Goal: Task Accomplishment & Management: Manage account settings

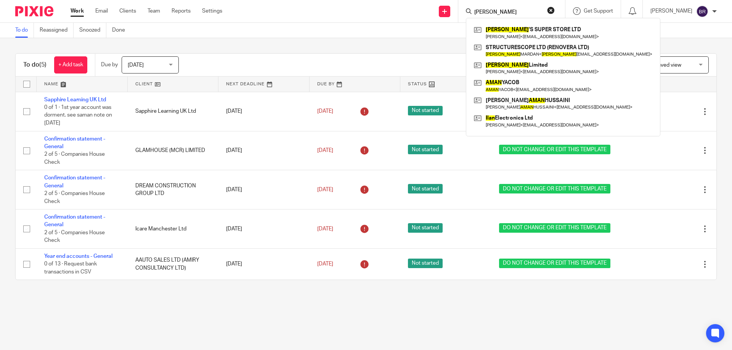
type input "alan"
click at [555, 8] on button "reset" at bounding box center [551, 10] width 8 height 8
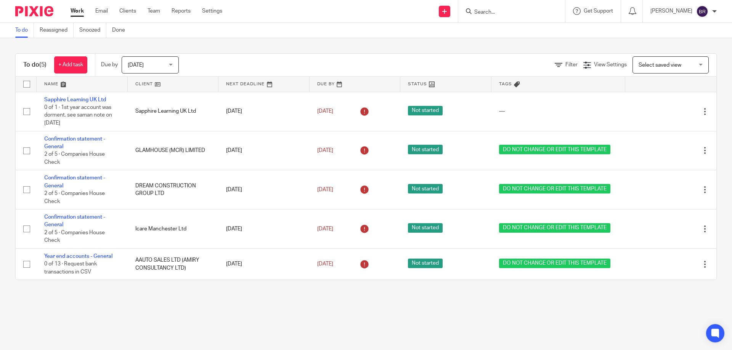
click at [542, 13] on input "Search" at bounding box center [507, 12] width 69 height 7
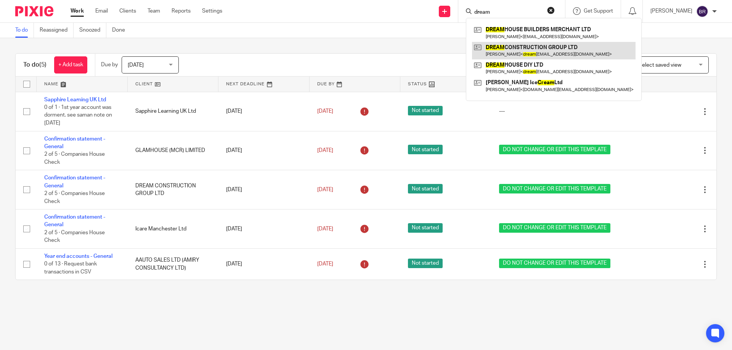
type input "dream"
click at [551, 47] on link at bounding box center [554, 51] width 164 height 18
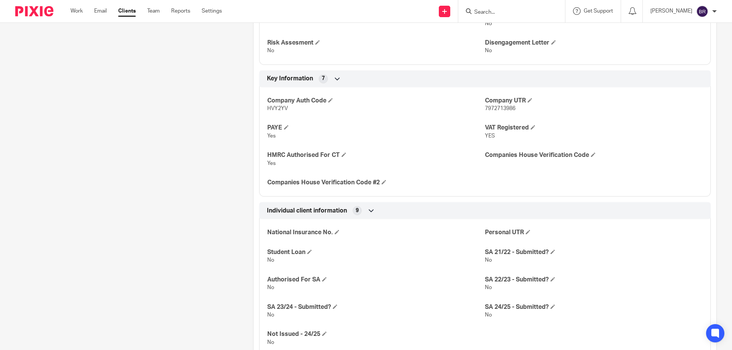
scroll to position [610, 0]
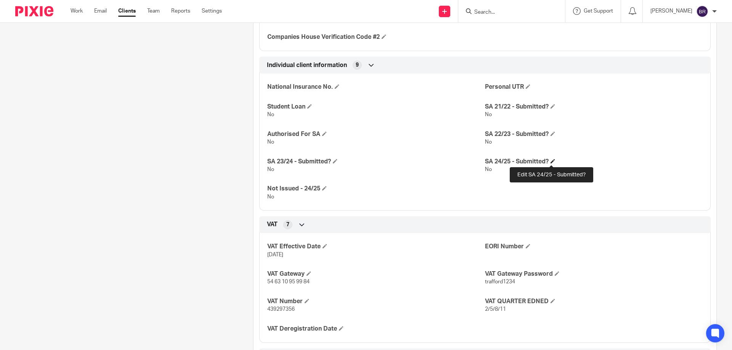
click at [550, 161] on span at bounding box center [552, 161] width 5 height 5
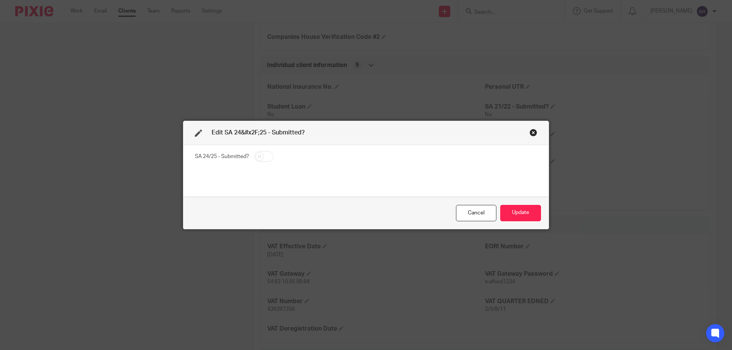
click at [257, 156] on input "checkbox" at bounding box center [263, 156] width 19 height 11
checkbox input "true"
click at [515, 212] on button "Update" at bounding box center [520, 213] width 41 height 16
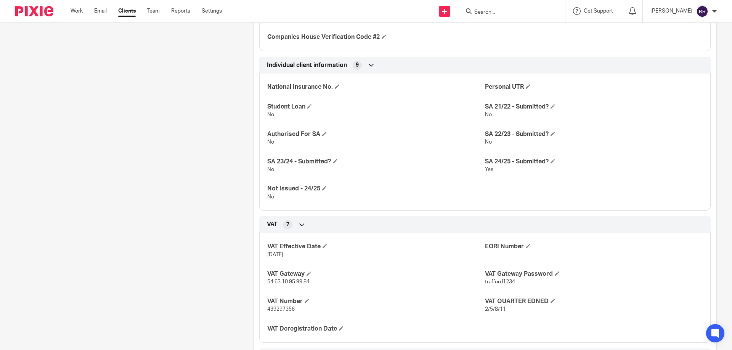
scroll to position [107, 0]
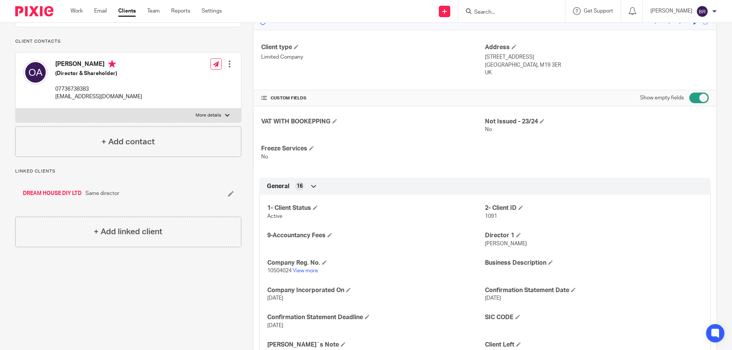
click at [196, 119] on p "More details" at bounding box center [209, 115] width 26 height 6
click at [16, 109] on input "More details" at bounding box center [15, 108] width 0 height 0
checkbox input "true"
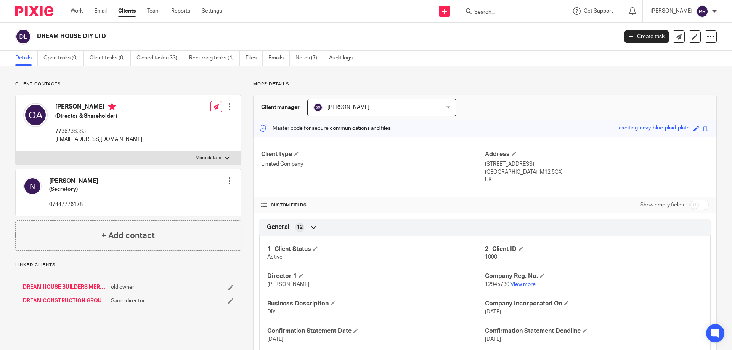
click at [192, 154] on label "More details" at bounding box center [128, 158] width 225 height 14
click at [16, 151] on input "More details" at bounding box center [15, 151] width 0 height 0
checkbox input "true"
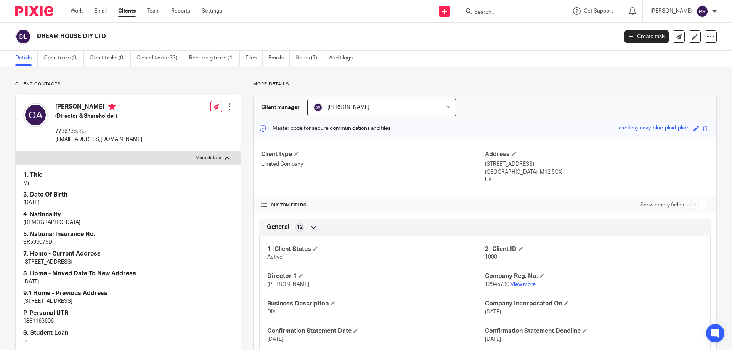
click at [47, 321] on p "1881163606" at bounding box center [128, 322] width 210 height 8
copy p "1881163606"
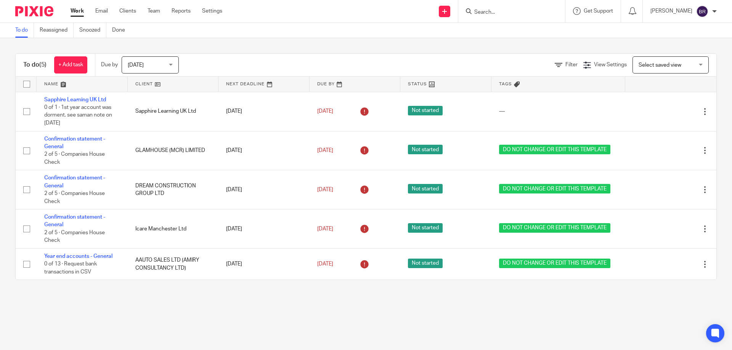
click at [505, 13] on input "Search" at bounding box center [507, 12] width 69 height 7
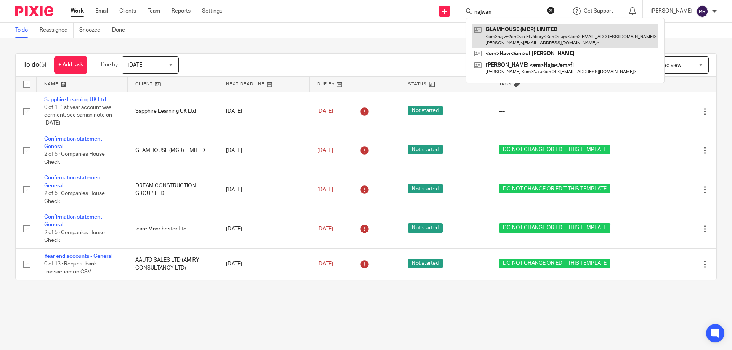
type input "najwan"
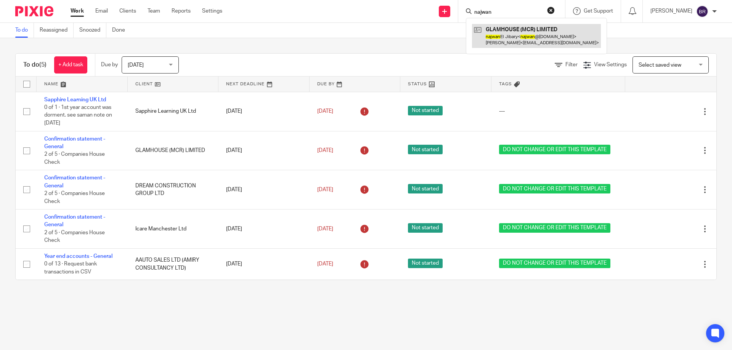
click at [521, 34] on link at bounding box center [536, 36] width 129 height 24
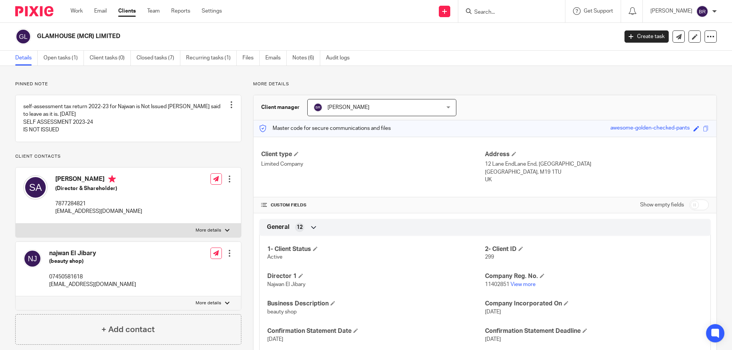
scroll to position [152, 0]
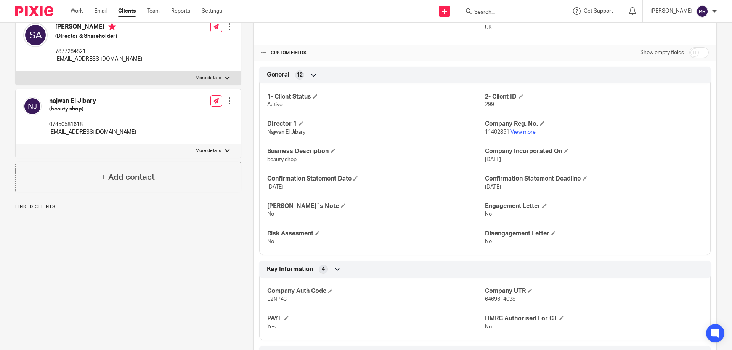
click at [216, 154] on p "More details" at bounding box center [209, 151] width 26 height 6
click at [16, 144] on input "More details" at bounding box center [15, 144] width 0 height 0
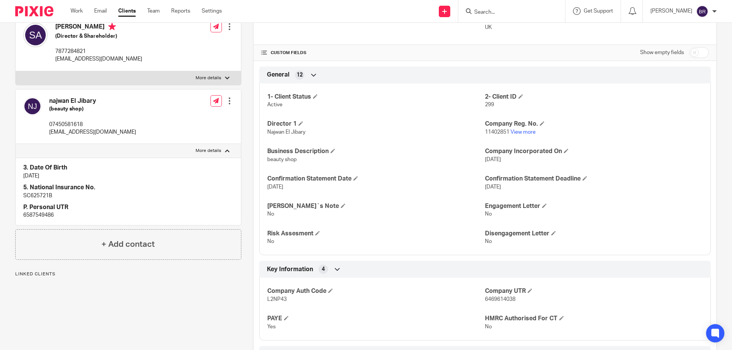
click at [224, 158] on label "More details" at bounding box center [128, 151] width 225 height 14
click at [16, 144] on input "More details" at bounding box center [15, 144] width 0 height 0
checkbox input "false"
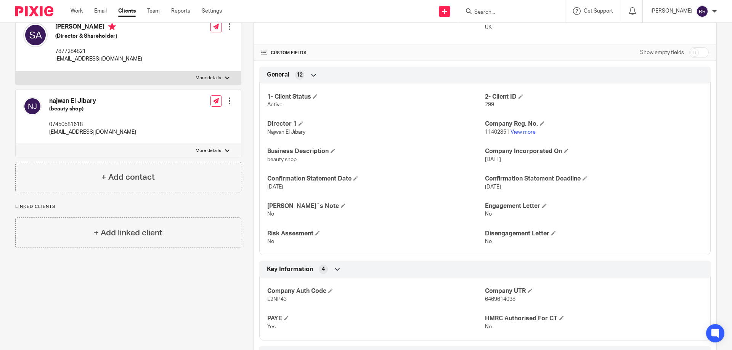
click at [71, 128] on p "07450581618" at bounding box center [92, 125] width 87 height 8
copy p "07450581618"
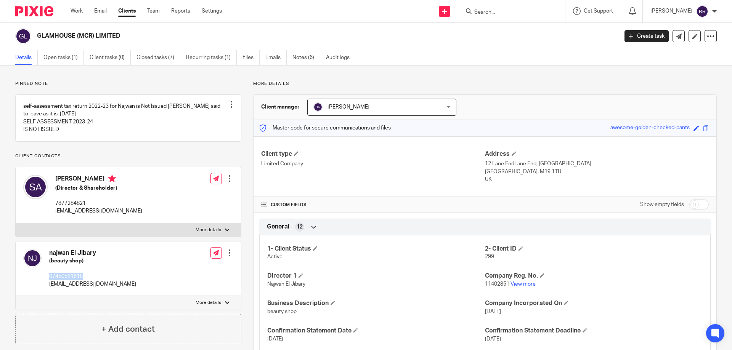
scroll to position [0, 0]
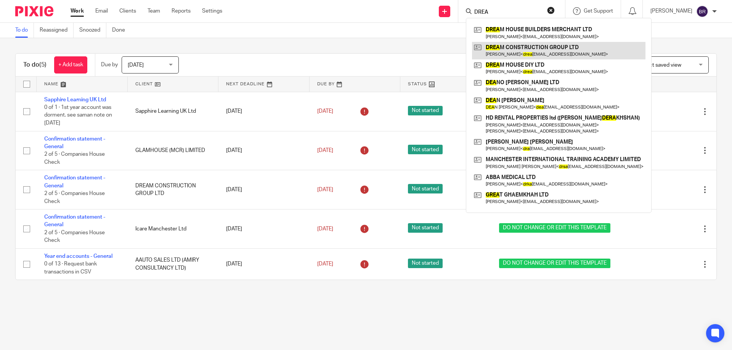
type input "DREA"
click at [579, 50] on link at bounding box center [558, 51] width 173 height 18
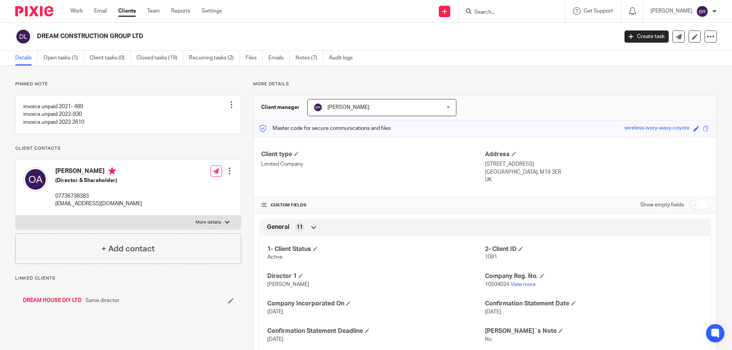
click at [212, 225] on label "More details" at bounding box center [128, 223] width 225 height 14
click at [16, 216] on input "More details" at bounding box center [15, 215] width 0 height 0
checkbox input "true"
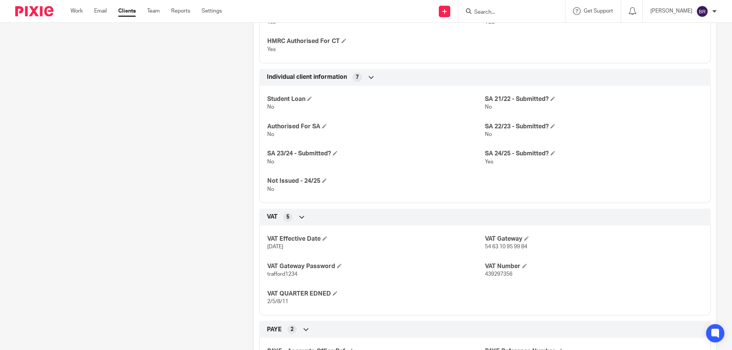
scroll to position [152, 0]
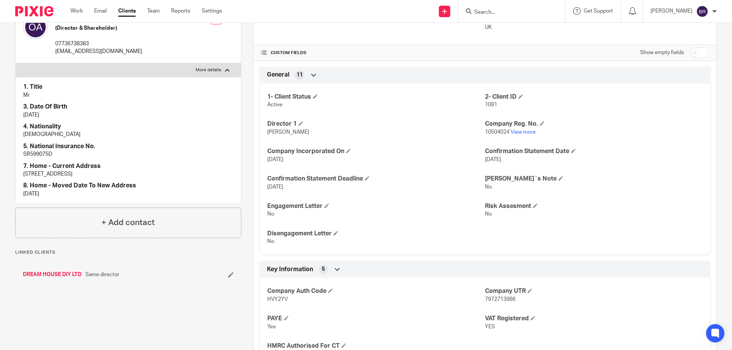
click at [496, 298] on span "7972713986" at bounding box center [500, 299] width 30 height 5
copy span "7972713986"
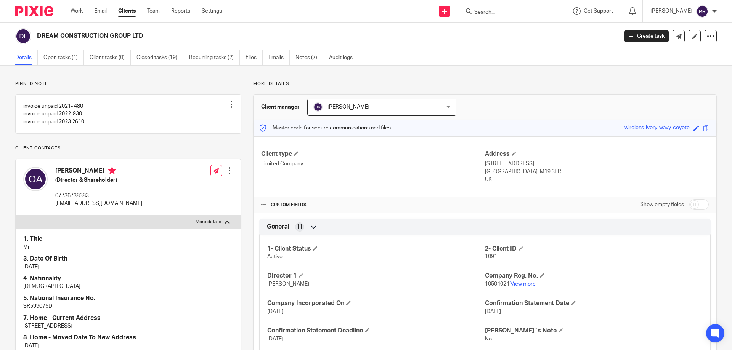
scroll to position [0, 0]
click at [313, 58] on link "Notes (7)" at bounding box center [309, 58] width 28 height 15
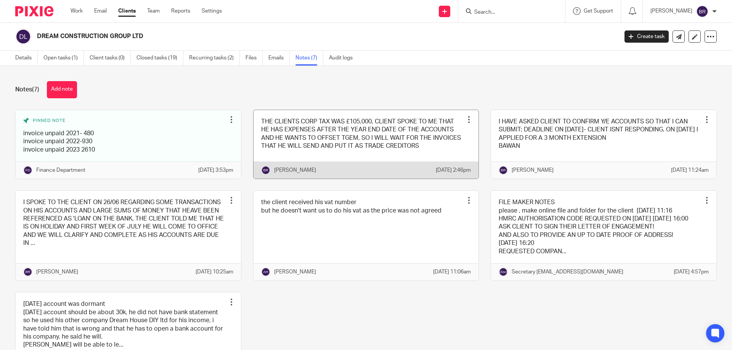
click at [463, 123] on div "Pin note Edit note Delete note" at bounding box center [468, 119] width 11 height 11
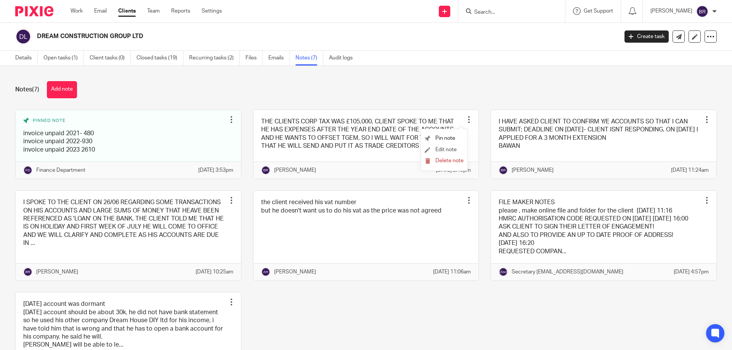
click at [447, 145] on li "Edit note" at bounding box center [444, 149] width 39 height 11
click at [444, 148] on span "Edit note" at bounding box center [445, 149] width 21 height 5
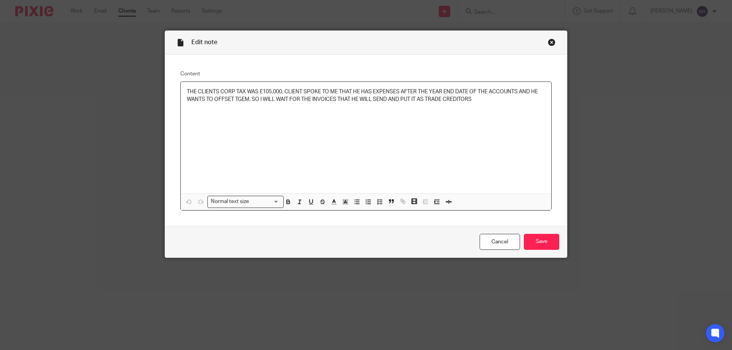
click at [506, 100] on p "THE CLIENTS CORP TAX WAS £105,000, CLIENT SPOKE TO ME THAT HE HAS EXPENSES AFTE…" at bounding box center [366, 96] width 358 height 16
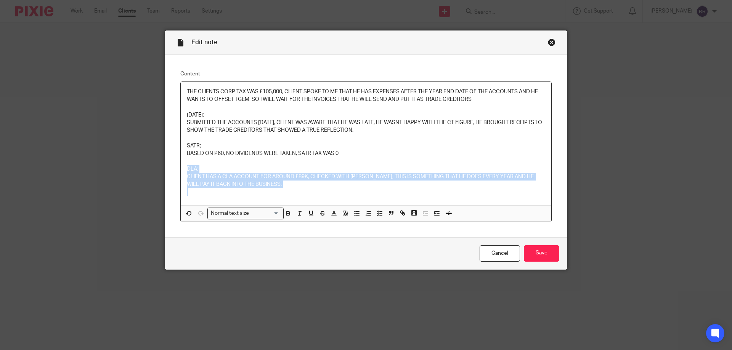
drag, startPoint x: 277, startPoint y: 194, endPoint x: 178, endPoint y: 168, distance: 103.2
click at [181, 168] on div "THE CLIENTS CORP TAX WAS £105,000, CLIENT SPOKE TO ME THAT HE HAS EXPENSES AFTE…" at bounding box center [366, 143] width 370 height 123
click at [345, 214] on line "button" at bounding box center [346, 214] width 2 height 0
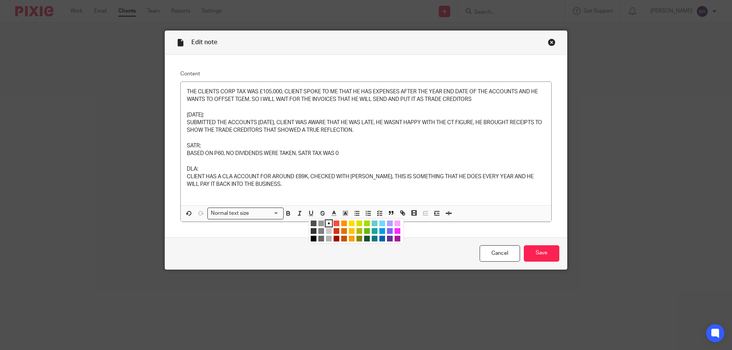
click at [349, 221] on li "color:#FCDC00" at bounding box center [352, 224] width 6 height 6
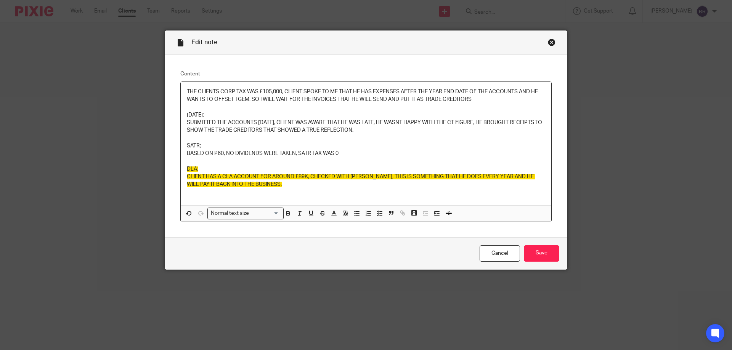
click at [330, 154] on p "BASED ON P60, NO DIVIDENDS WERE TAKEN, SATR TAX WAS 0" at bounding box center [366, 154] width 358 height 8
drag, startPoint x: 359, startPoint y: 152, endPoint x: 173, endPoint y: 146, distance: 186.5
click at [173, 146] on div "Content THE CLIENTS CORP TAX WAS £105,000, CLIENT SPOKE TO ME THAT HE HAS EXPEN…" at bounding box center [366, 146] width 402 height 183
click at [342, 212] on icon "button" at bounding box center [345, 213] width 7 height 7
click at [336, 222] on li "color:#F44E3B" at bounding box center [337, 224] width 6 height 6
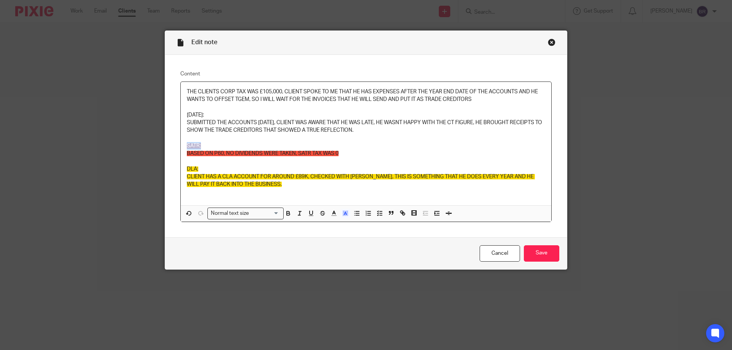
click at [381, 146] on p "SATR;" at bounding box center [366, 146] width 358 height 8
drag, startPoint x: 351, startPoint y: 157, endPoint x: 174, endPoint y: 146, distance: 176.8
click at [174, 146] on div "Content THE CLIENTS CORP TAX WAS £105,000, CLIENT SPOKE TO ME THAT HE HAS EXPEN…" at bounding box center [366, 146] width 402 height 183
click at [347, 217] on button "button" at bounding box center [346, 214] width 10 height 10
click at [352, 223] on ul "Compact color picker" at bounding box center [357, 232] width 93 height 23
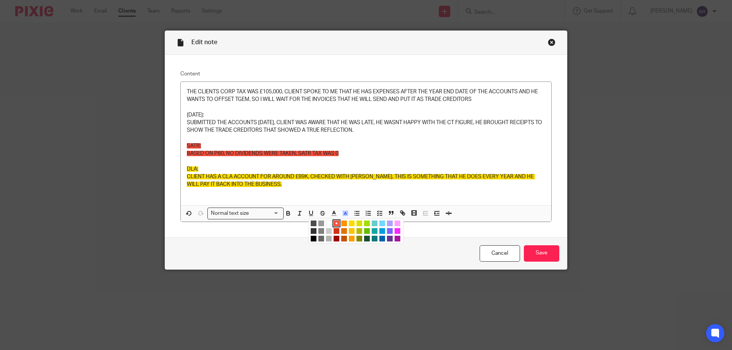
click at [358, 223] on li "color:#DBDF00" at bounding box center [359, 224] width 6 height 6
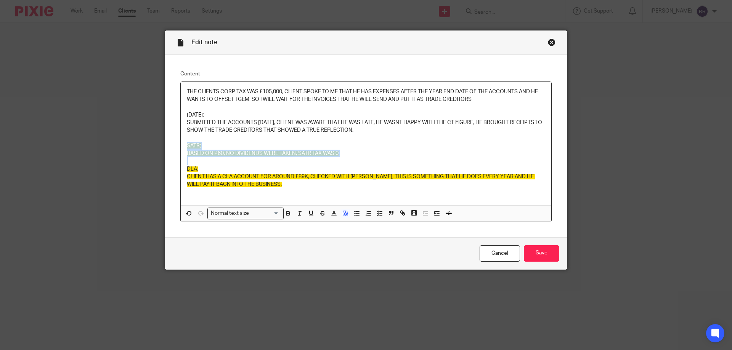
click at [361, 156] on p "BASED ON P60, NO DIVIDENDS WERE TAKEN, SATR TAX WAS 0" at bounding box center [366, 154] width 358 height 8
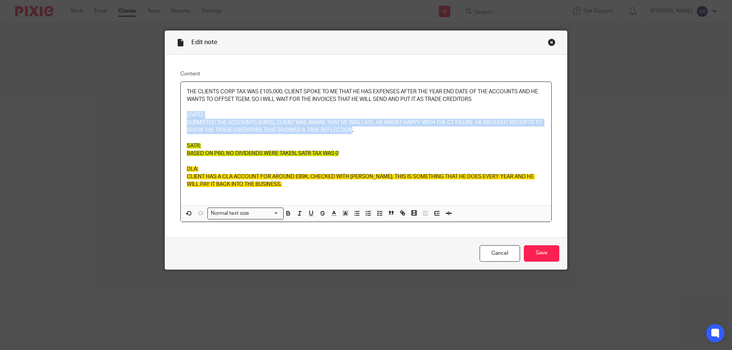
drag, startPoint x: 373, startPoint y: 133, endPoint x: 170, endPoint y: 115, distance: 203.6
click at [170, 115] on div "Content THE CLIENTS CORP TAX WAS £105,000, CLIENT SPOKE TO ME THAT HE HAS EXPEN…" at bounding box center [366, 146] width 402 height 183
click at [343, 211] on icon "button" at bounding box center [345, 213] width 7 height 7
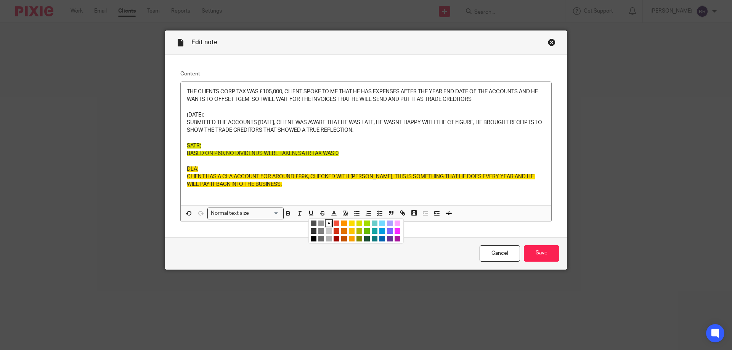
click at [387, 223] on li "color:#AEA1FF" at bounding box center [390, 224] width 6 height 6
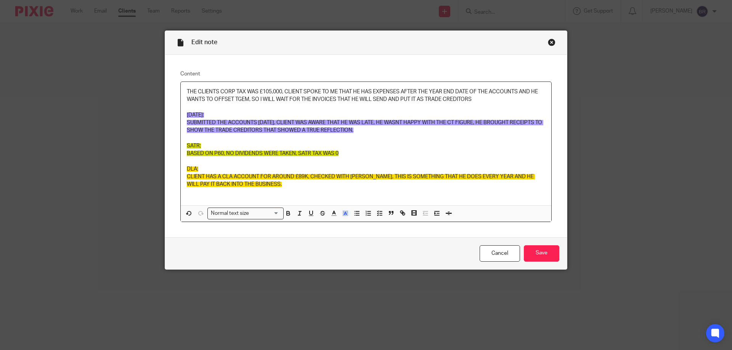
click at [438, 162] on p at bounding box center [366, 161] width 358 height 8
click at [536, 248] on input "Save" at bounding box center [541, 253] width 35 height 16
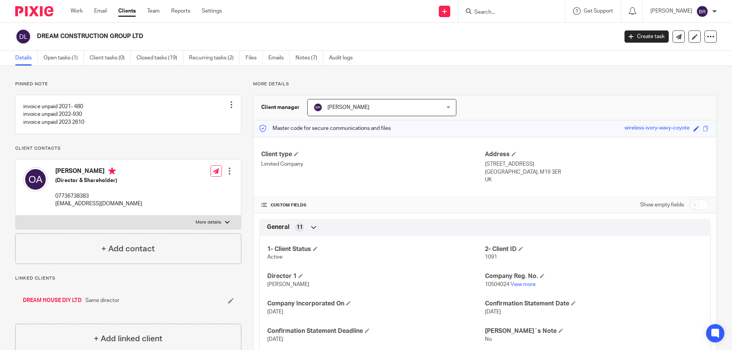
click at [521, 9] on input "Search" at bounding box center [507, 12] width 69 height 7
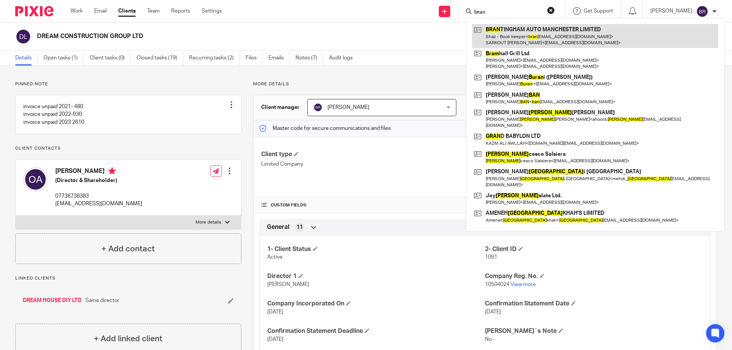
type input "bran"
click at [537, 30] on link at bounding box center [595, 36] width 246 height 24
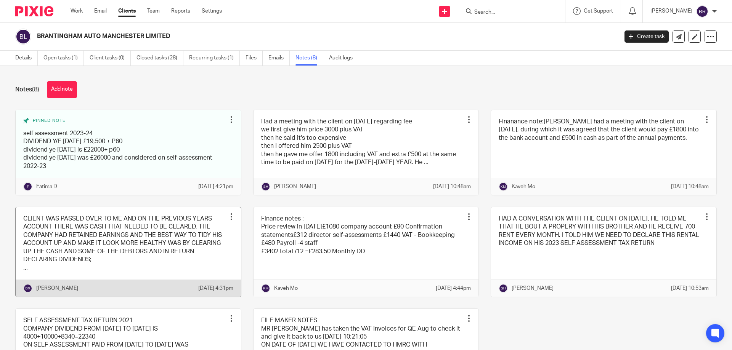
scroll to position [113, 0]
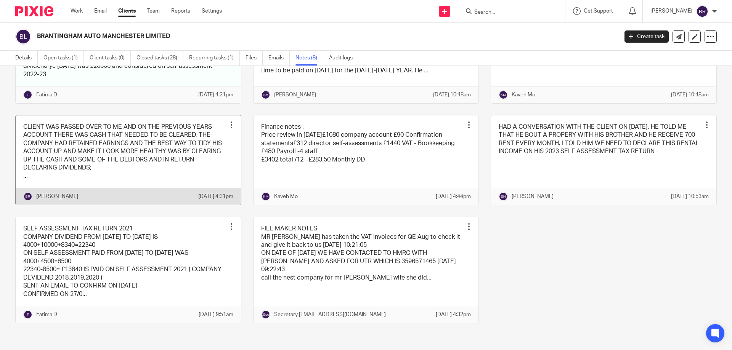
click at [173, 159] on link at bounding box center [128, 160] width 225 height 90
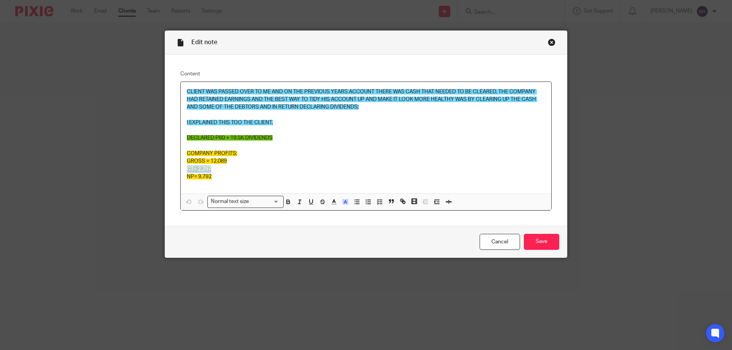
drag, startPoint x: 220, startPoint y: 167, endPoint x: 178, endPoint y: 171, distance: 42.5
click at [181, 171] on div "CLIENT WAS PASSED OVER TO ME AND ON THE PREVIOUS YEARS ACCOUNT THERE WAS CASH T…" at bounding box center [366, 138] width 370 height 112
click at [294, 164] on p "GROSS = 12,089" at bounding box center [366, 161] width 358 height 8
click at [548, 41] on div "Close this dialog window" at bounding box center [552, 42] width 8 height 8
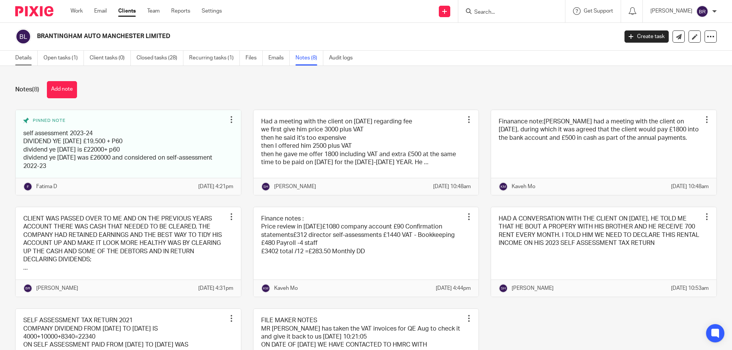
click at [24, 55] on link "Details" at bounding box center [26, 58] width 22 height 15
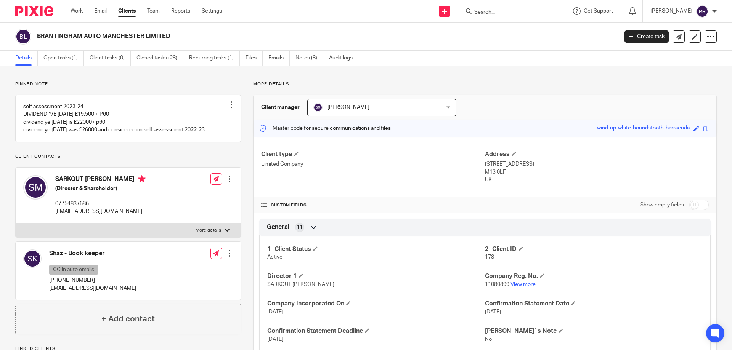
scroll to position [152, 0]
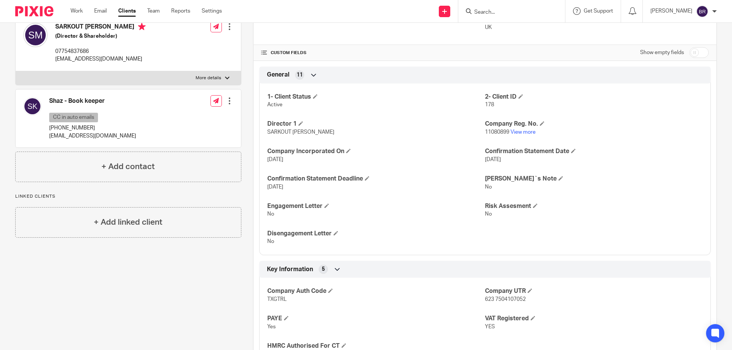
click at [506, 297] on span "623 7504107052" at bounding box center [505, 299] width 41 height 5
copy span "7504107052"
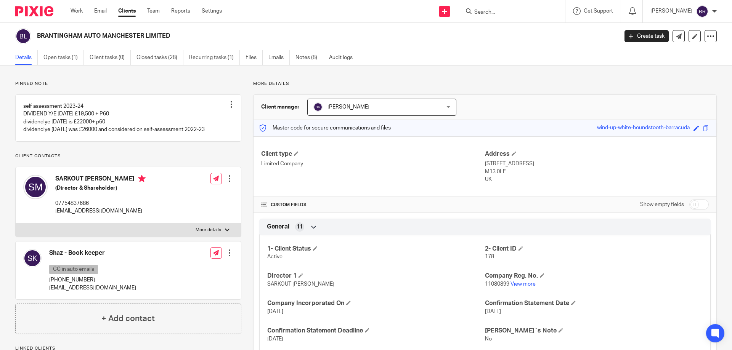
scroll to position [0, 0]
click at [183, 229] on label "More details" at bounding box center [128, 231] width 225 height 14
click at [16, 224] on input "More details" at bounding box center [15, 223] width 0 height 0
checkbox input "true"
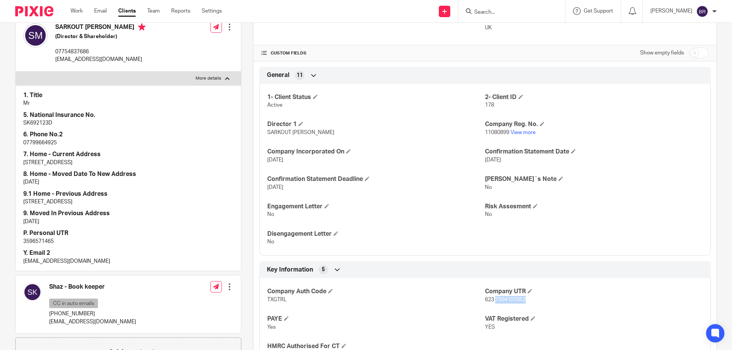
scroll to position [152, 0]
click at [48, 242] on p "3596571465" at bounding box center [128, 241] width 210 height 8
copy p "3596571465"
